Goal: Transaction & Acquisition: Book appointment/travel/reservation

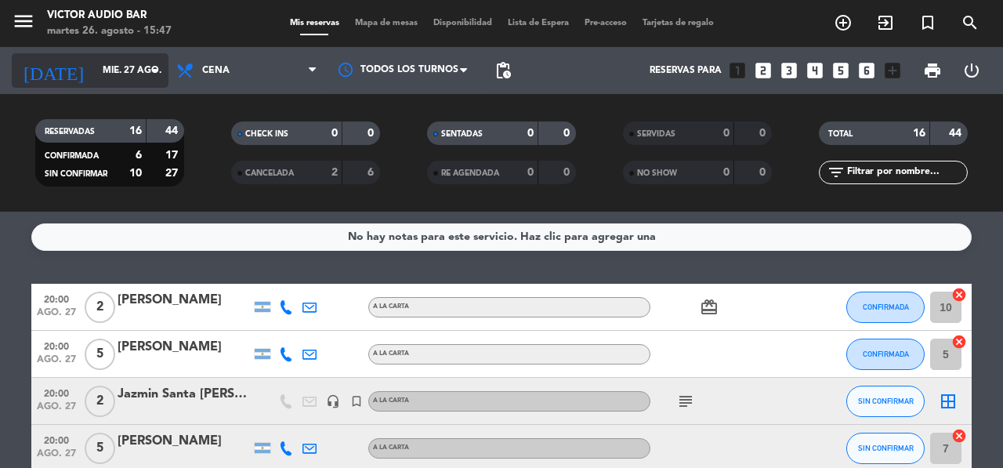
click at [148, 60] on div "[DATE] mié. 27 ago. arrow_drop_down" at bounding box center [90, 70] width 157 height 34
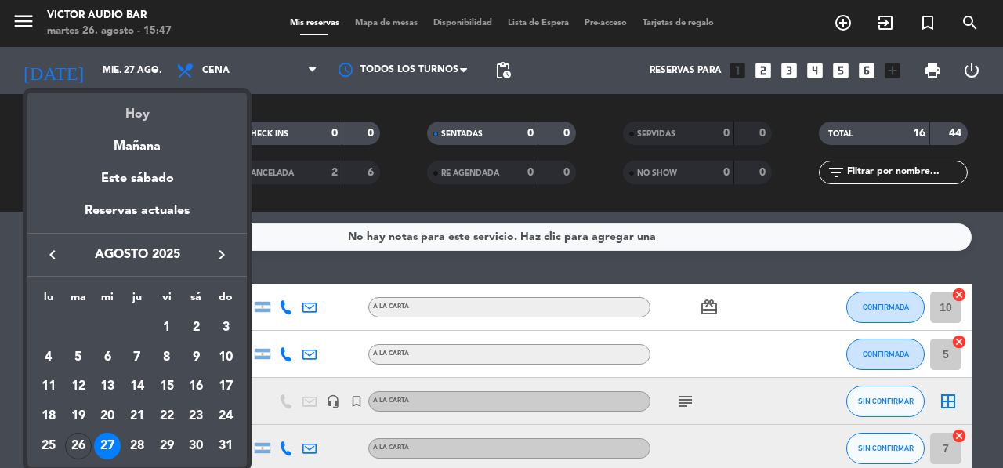
click at [152, 119] on div "Hoy" at bounding box center [136, 108] width 219 height 32
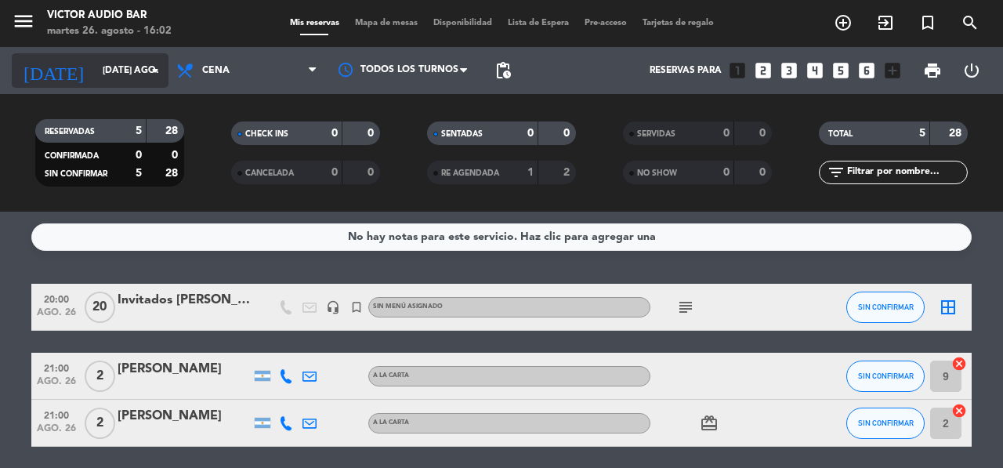
click at [128, 83] on input "[DATE] ago." at bounding box center [157, 70] width 125 height 27
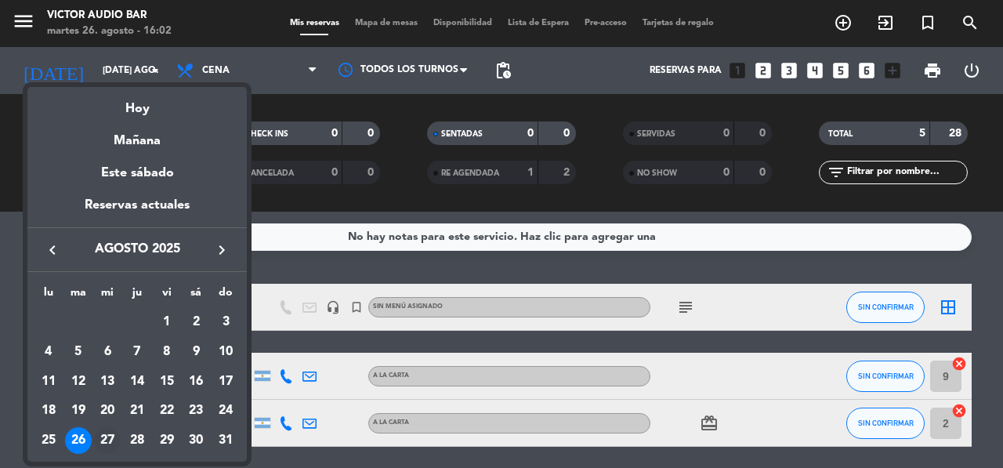
click at [107, 441] on div "27" at bounding box center [107, 440] width 27 height 27
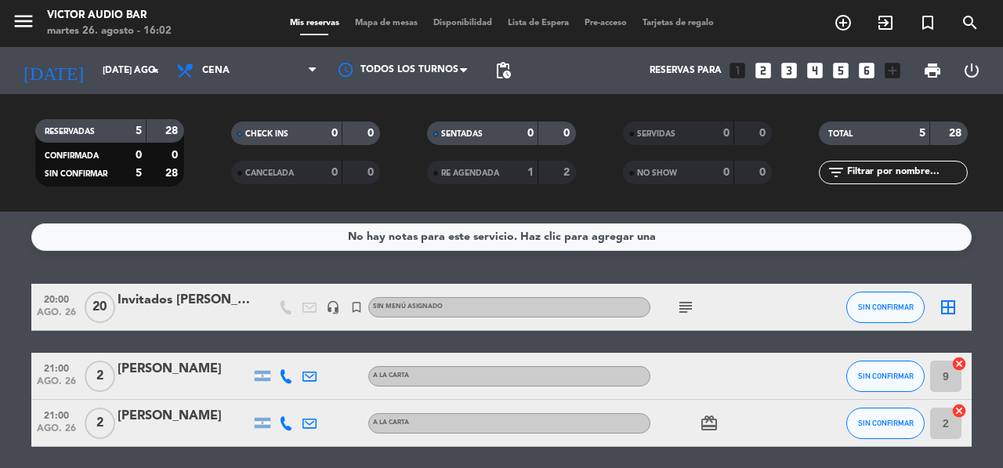
type input "mié. 27 ago."
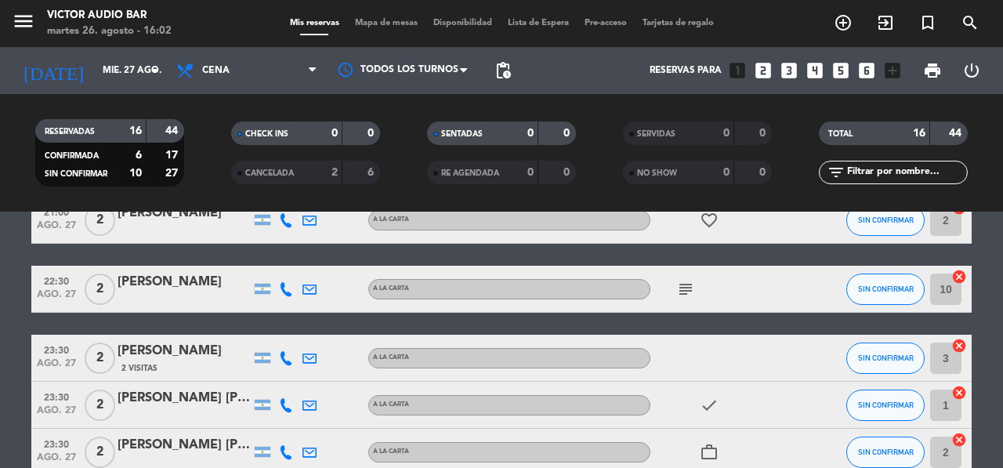
scroll to position [631, 0]
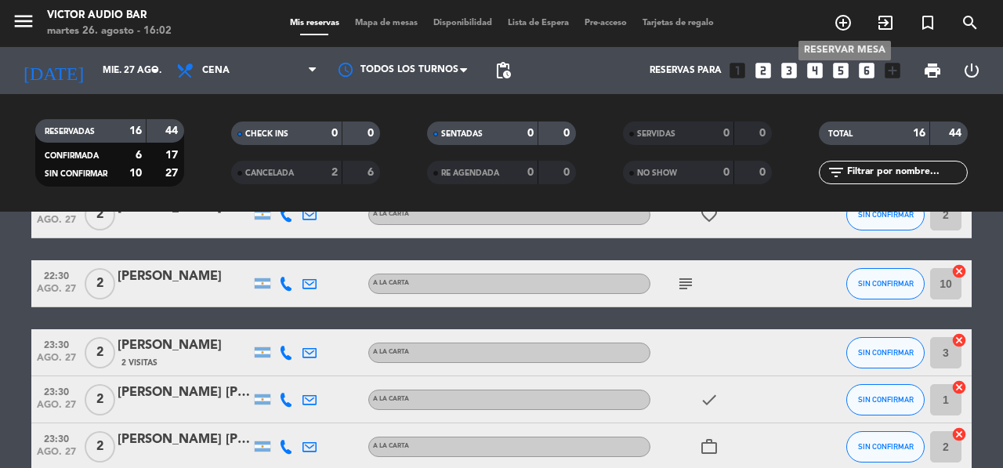
click at [845, 31] on icon "add_circle_outline" at bounding box center [842, 22] width 19 height 19
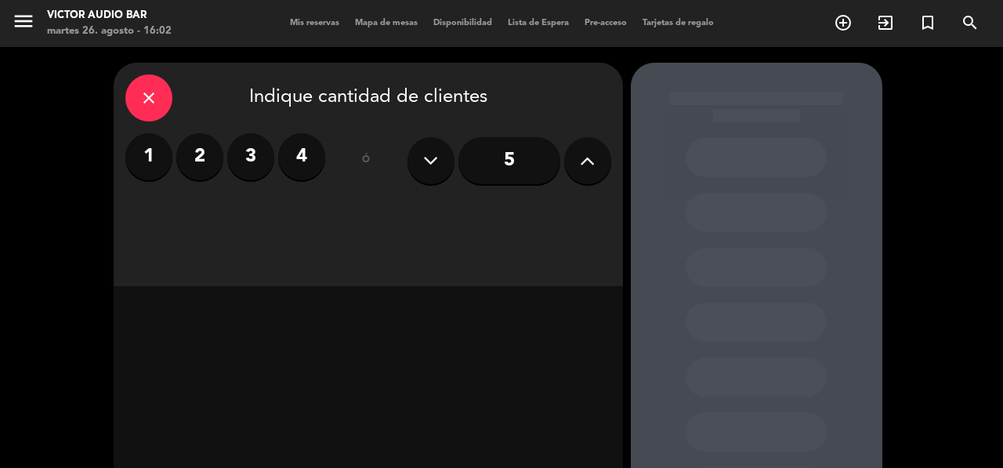
click at [303, 162] on label "4" at bounding box center [301, 156] width 47 height 47
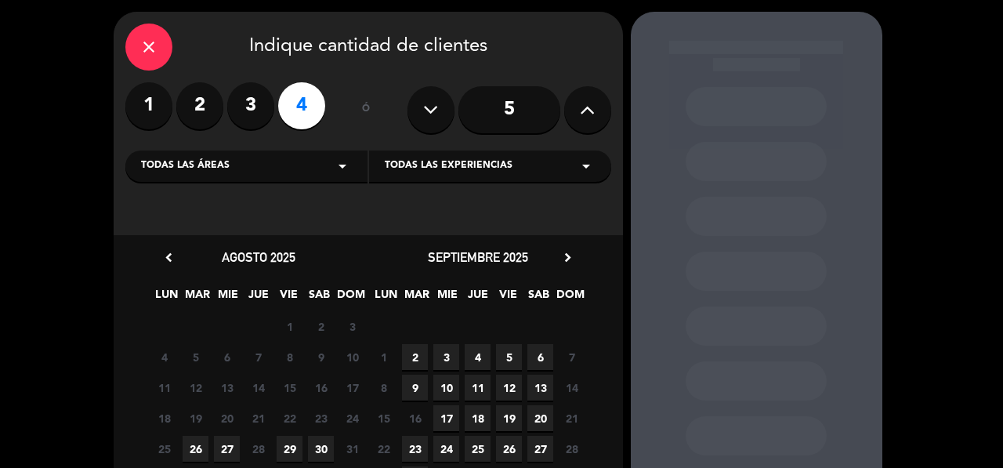
scroll to position [52, 0]
click at [233, 444] on span "27" at bounding box center [227, 448] width 26 height 26
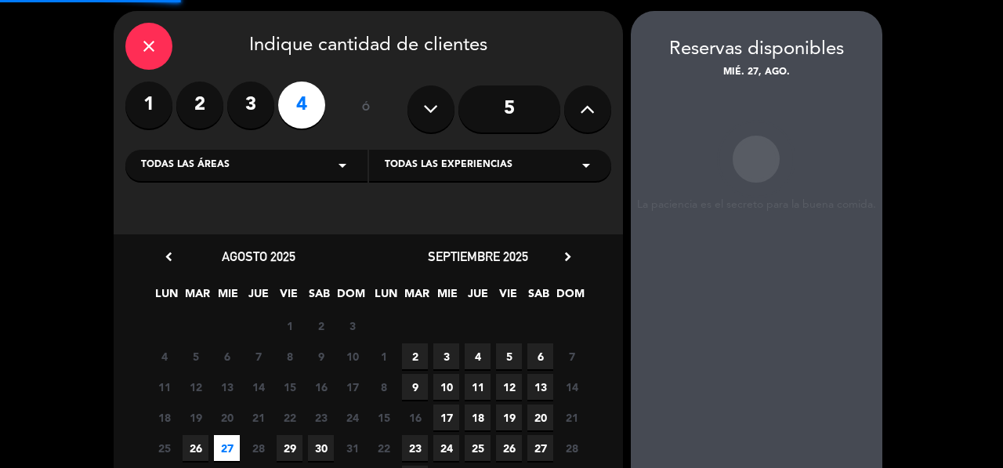
scroll to position [63, 0]
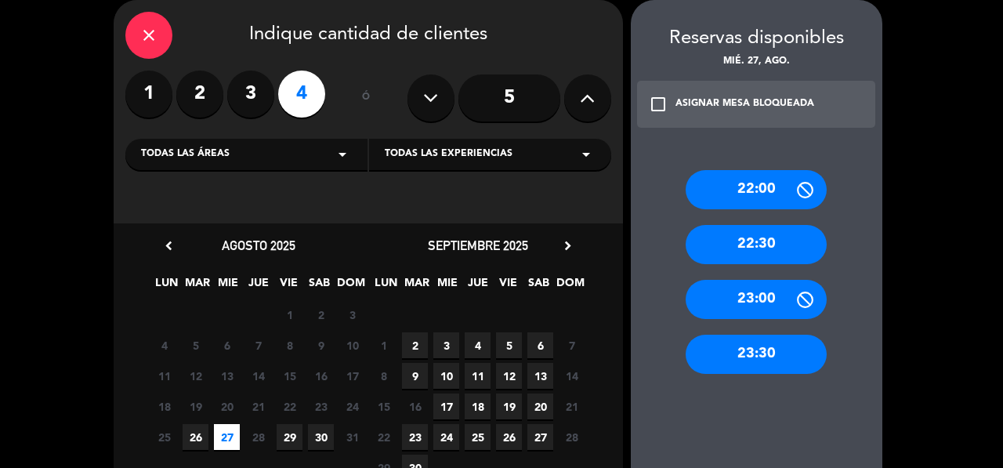
click at [756, 251] on div "22:30" at bounding box center [755, 244] width 141 height 39
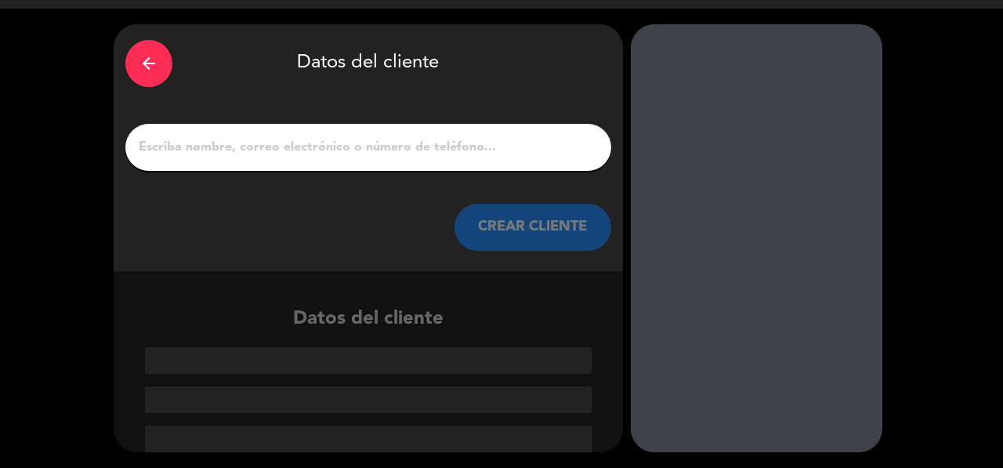
click at [392, 157] on input "1" at bounding box center [368, 147] width 462 height 22
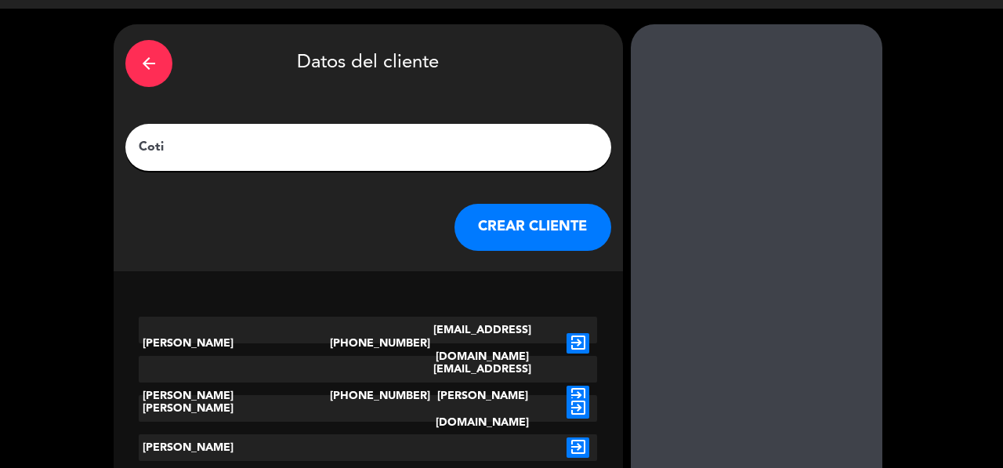
type input "Coti"
click at [575, 409] on icon "exit_to_app" at bounding box center [577, 408] width 23 height 20
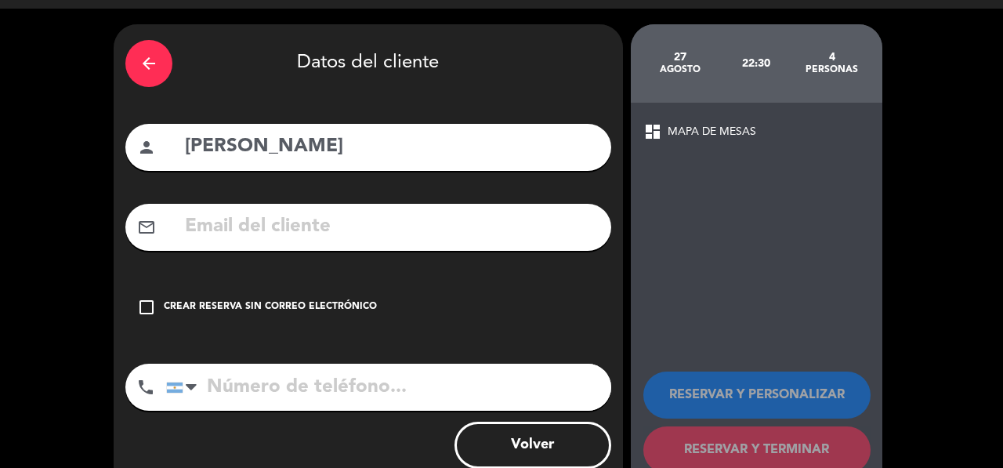
click at [349, 322] on div "check_box_outline_blank Crear reserva sin correo electrónico" at bounding box center [368, 307] width 486 height 47
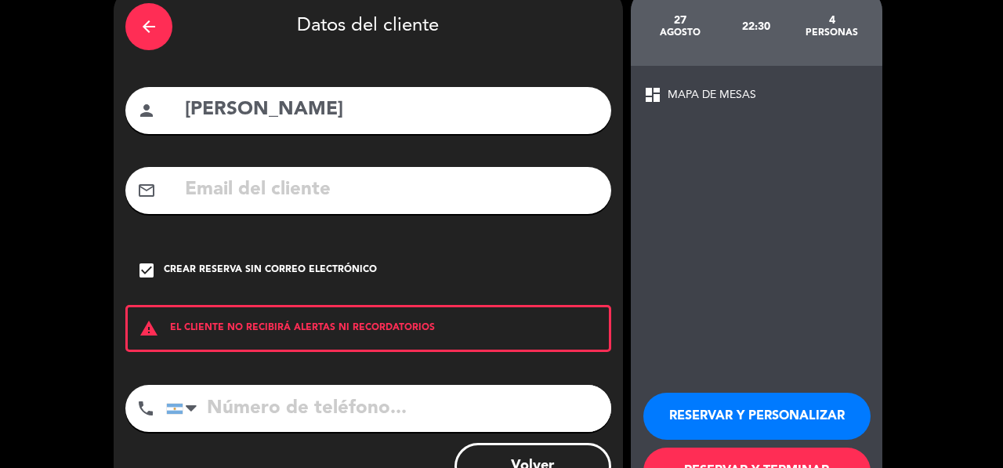
scroll to position [81, 0]
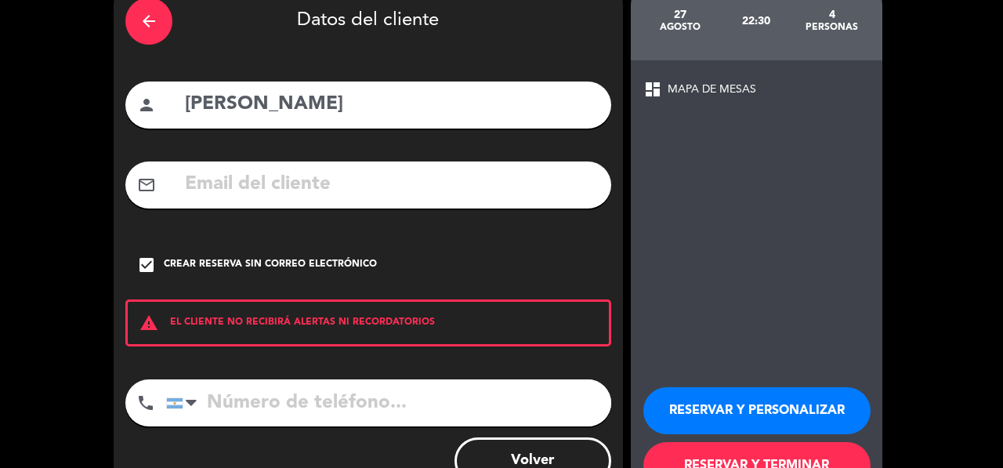
click at [713, 454] on button "RESERVAR Y TERMINAR" at bounding box center [756, 465] width 227 height 47
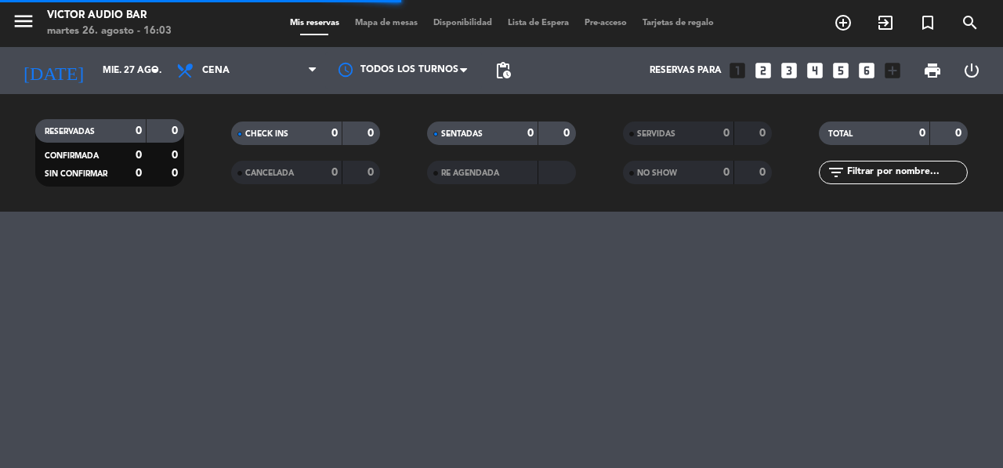
drag, startPoint x: 670, startPoint y: 362, endPoint x: 493, endPoint y: 276, distance: 196.2
click at [604, 335] on div "menu [PERSON_NAME] Audio Bar martes 26. agosto - 16:03 Mis reservas Mapa de mes…" at bounding box center [501, 234] width 1003 height 468
